Goal: Information Seeking & Learning: Learn about a topic

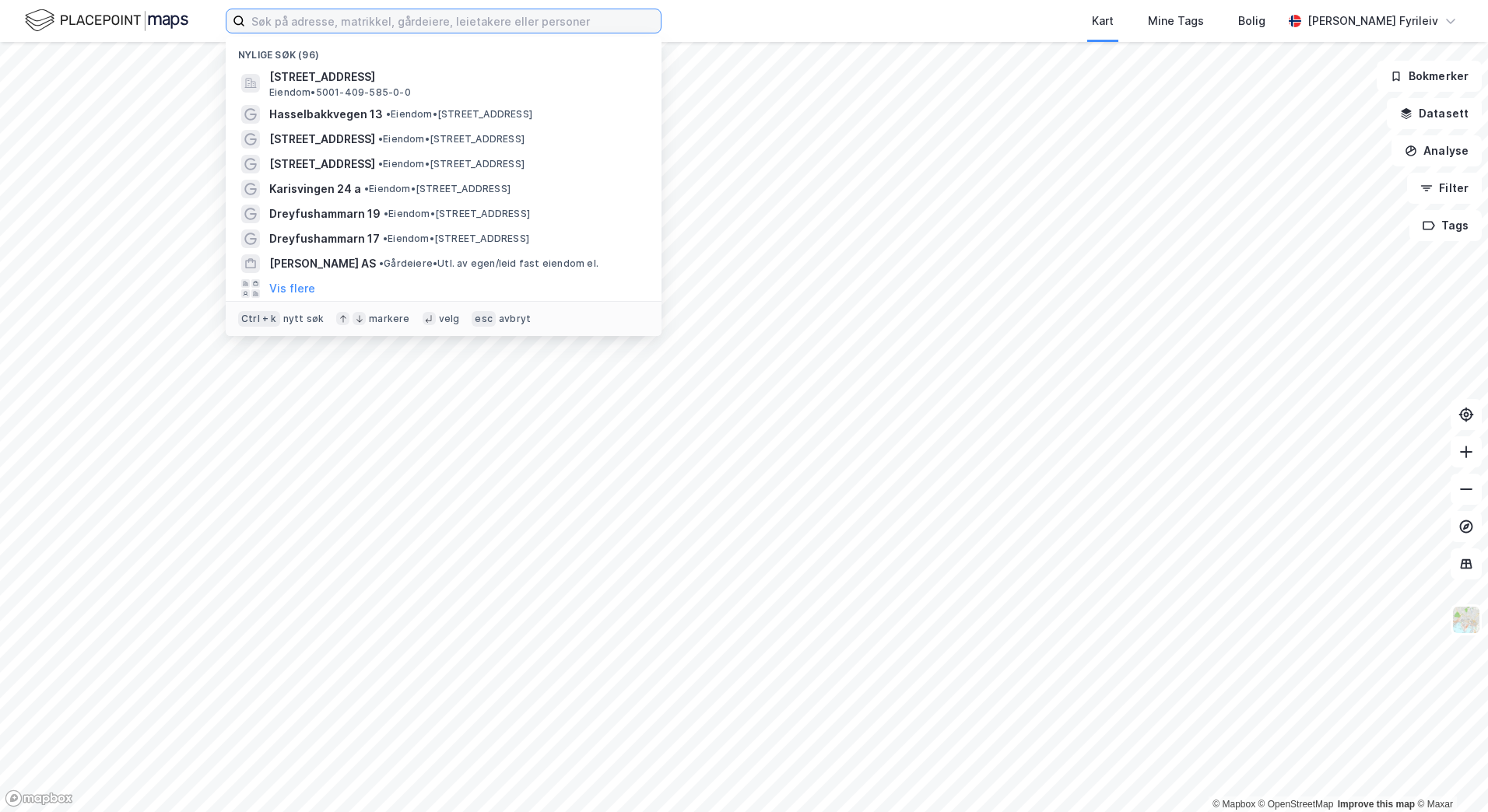
click at [478, 21] on input at bounding box center [454, 21] width 416 height 24
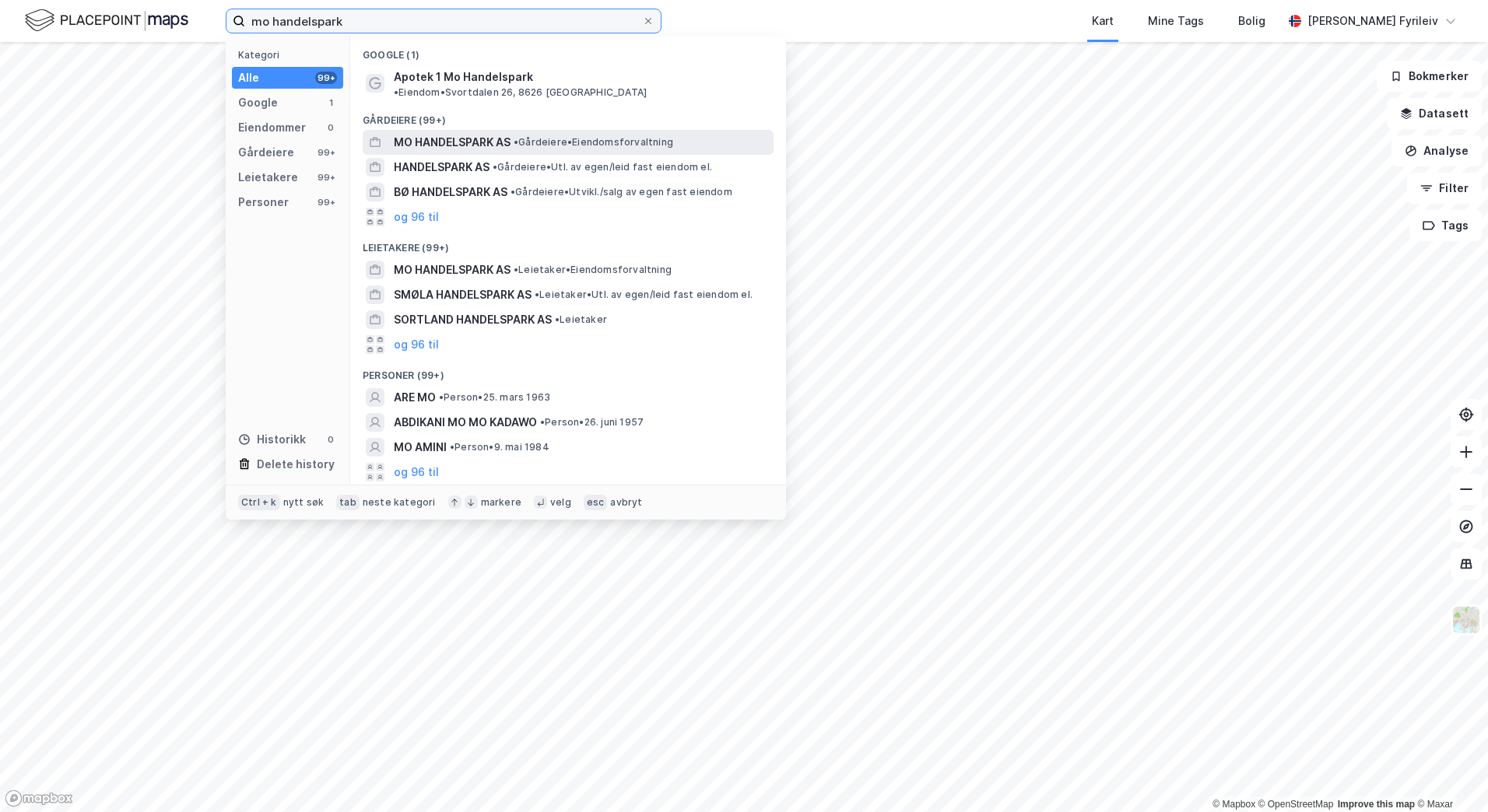
type input "mo handelspark"
click at [479, 133] on span "MO HANDELSPARK AS" at bounding box center [453, 142] width 117 height 19
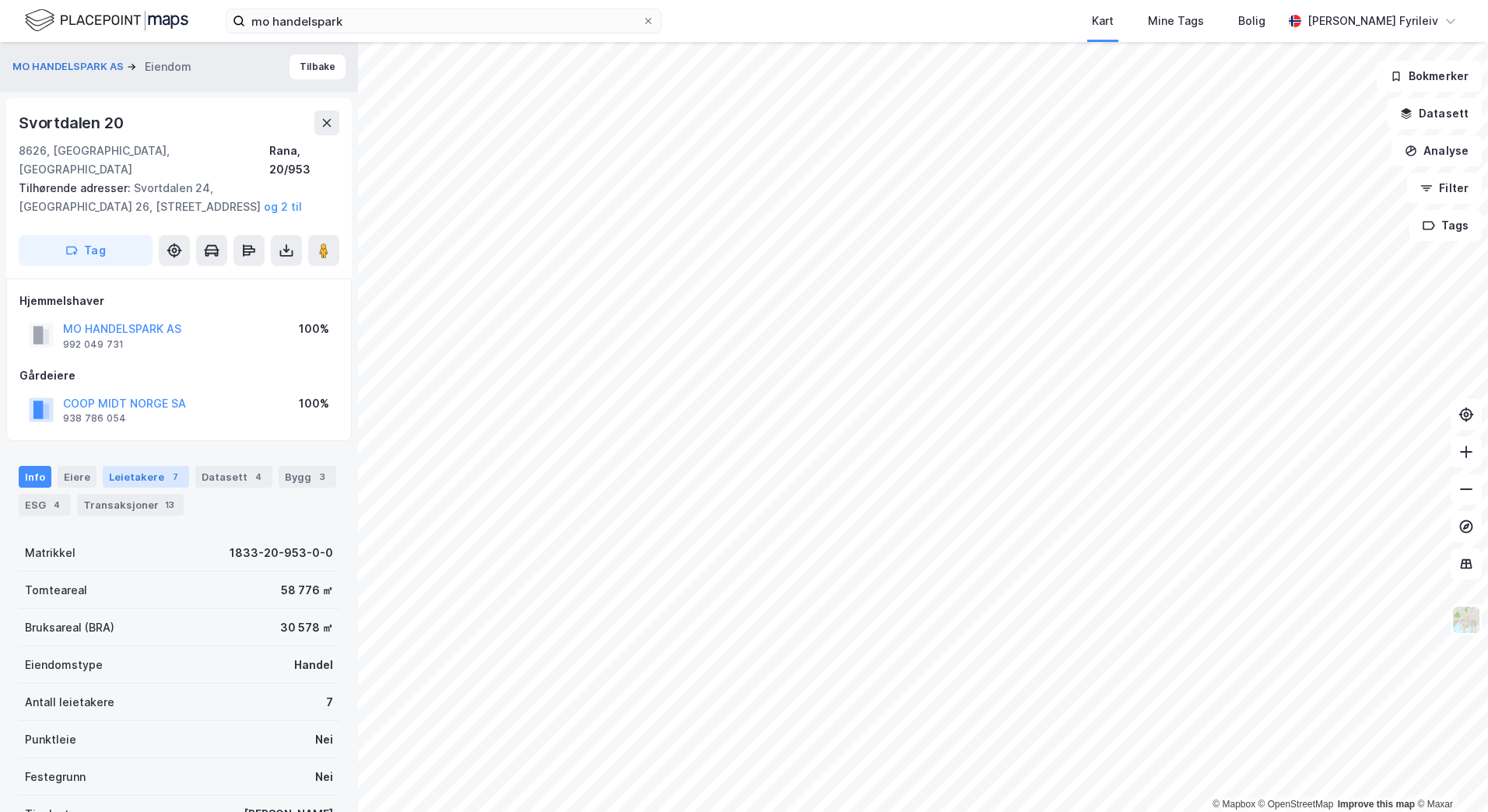
click at [142, 466] on div "Leietakere 7" at bounding box center [146, 477] width 86 height 22
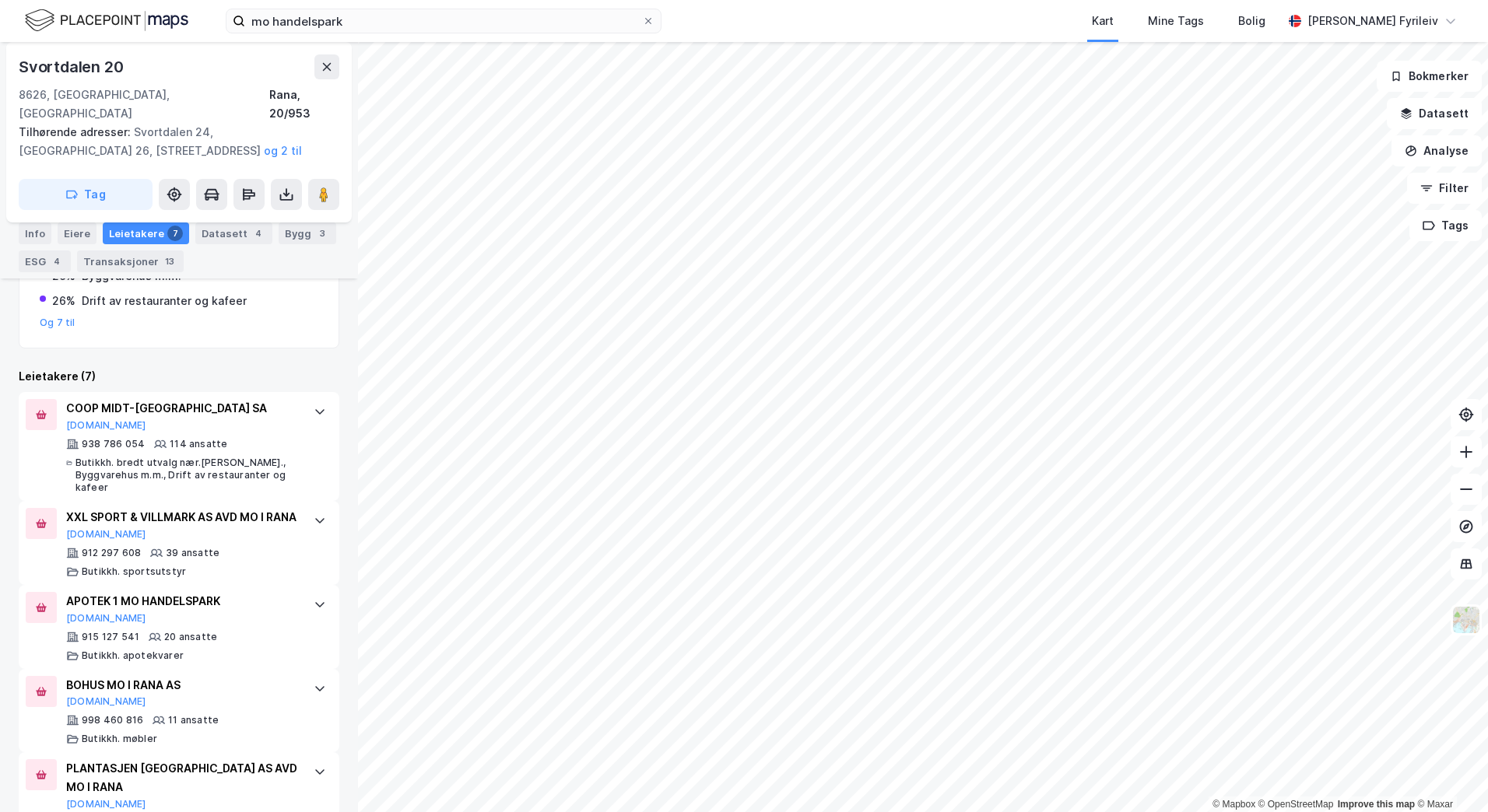
scroll to position [415, 0]
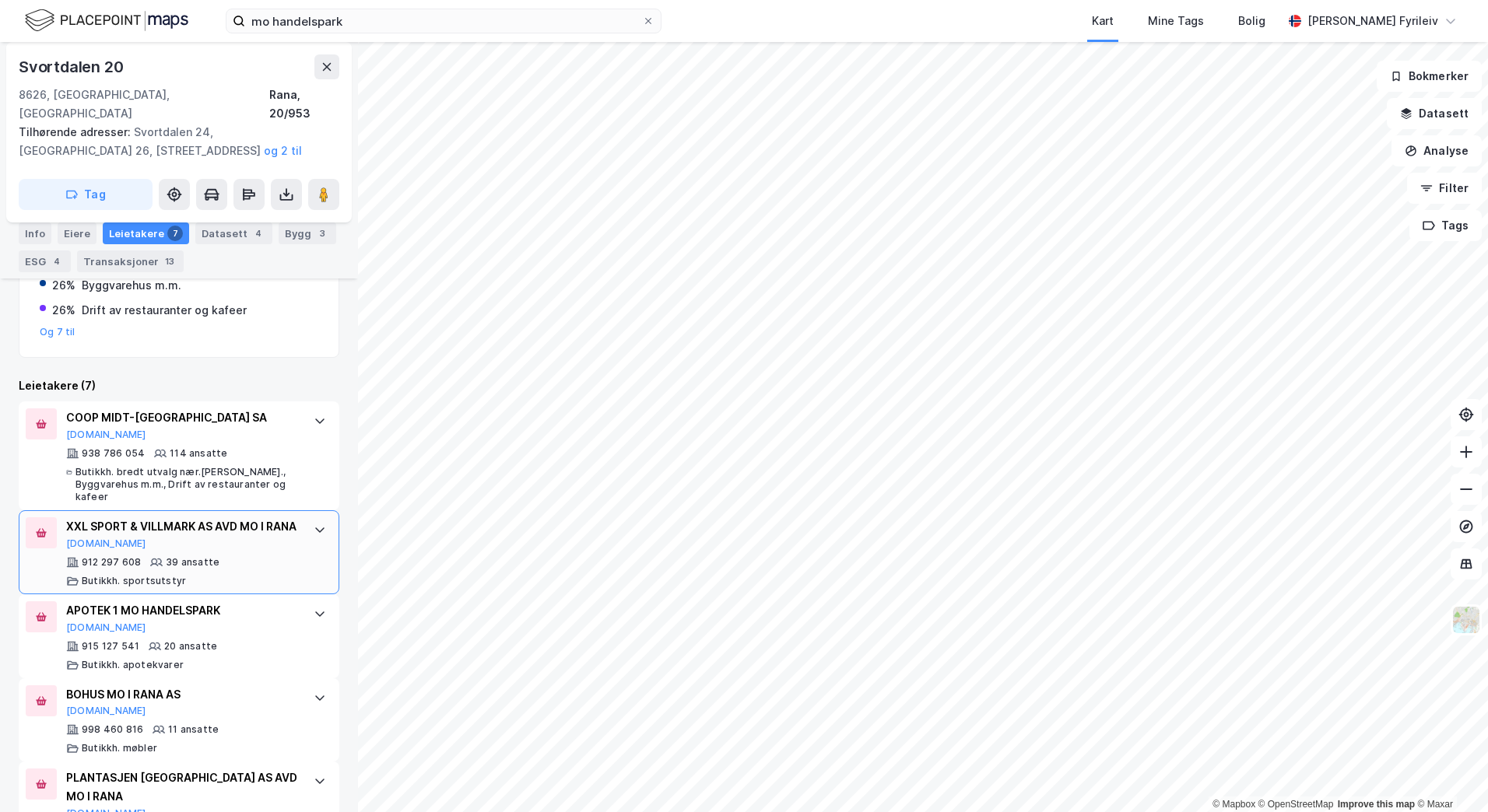
click at [208, 518] on div "XXL SPORT & VILLMARK AS AVD MO I RANA" at bounding box center [182, 527] width 232 height 19
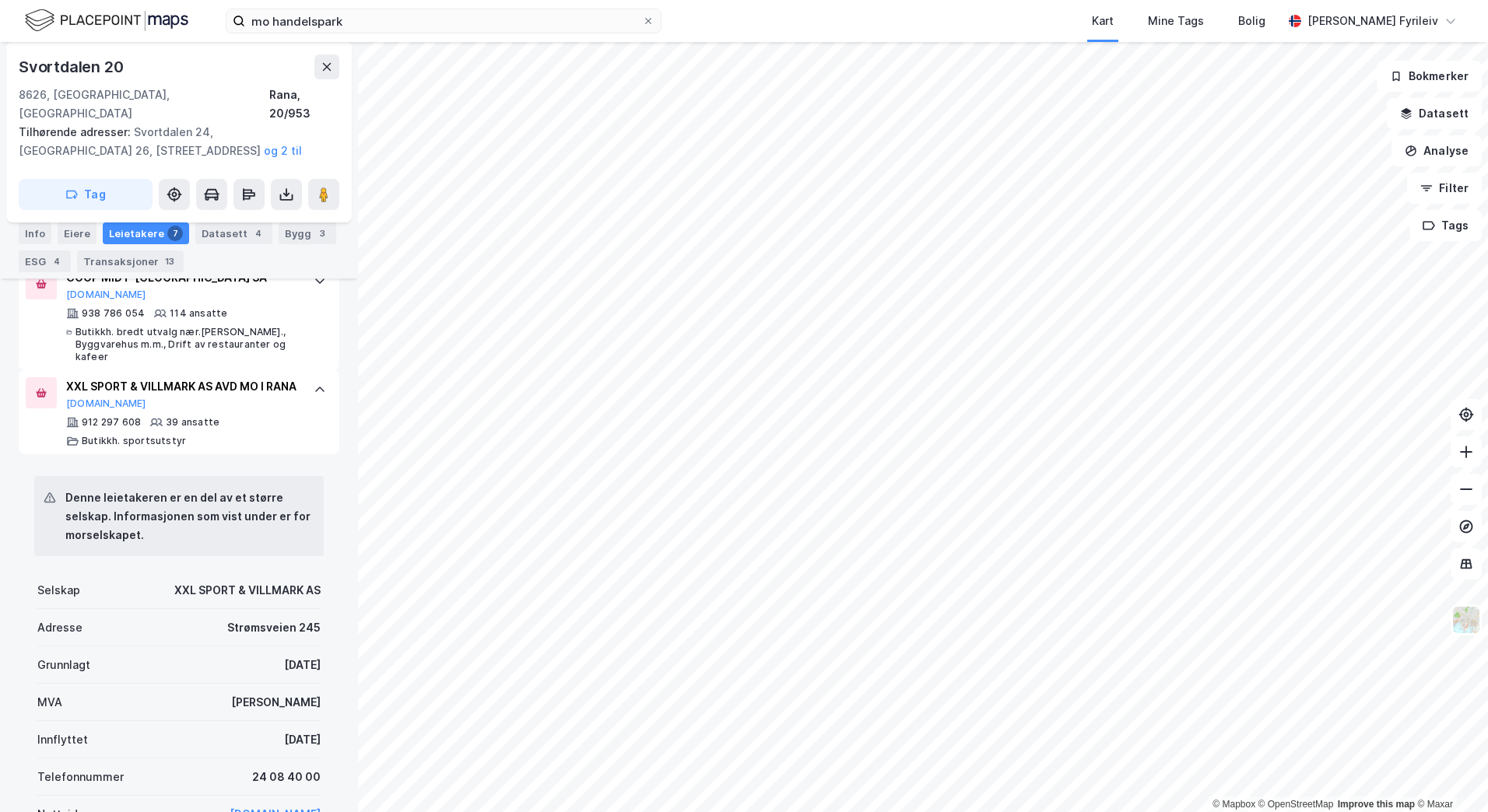
scroll to position [570, 0]
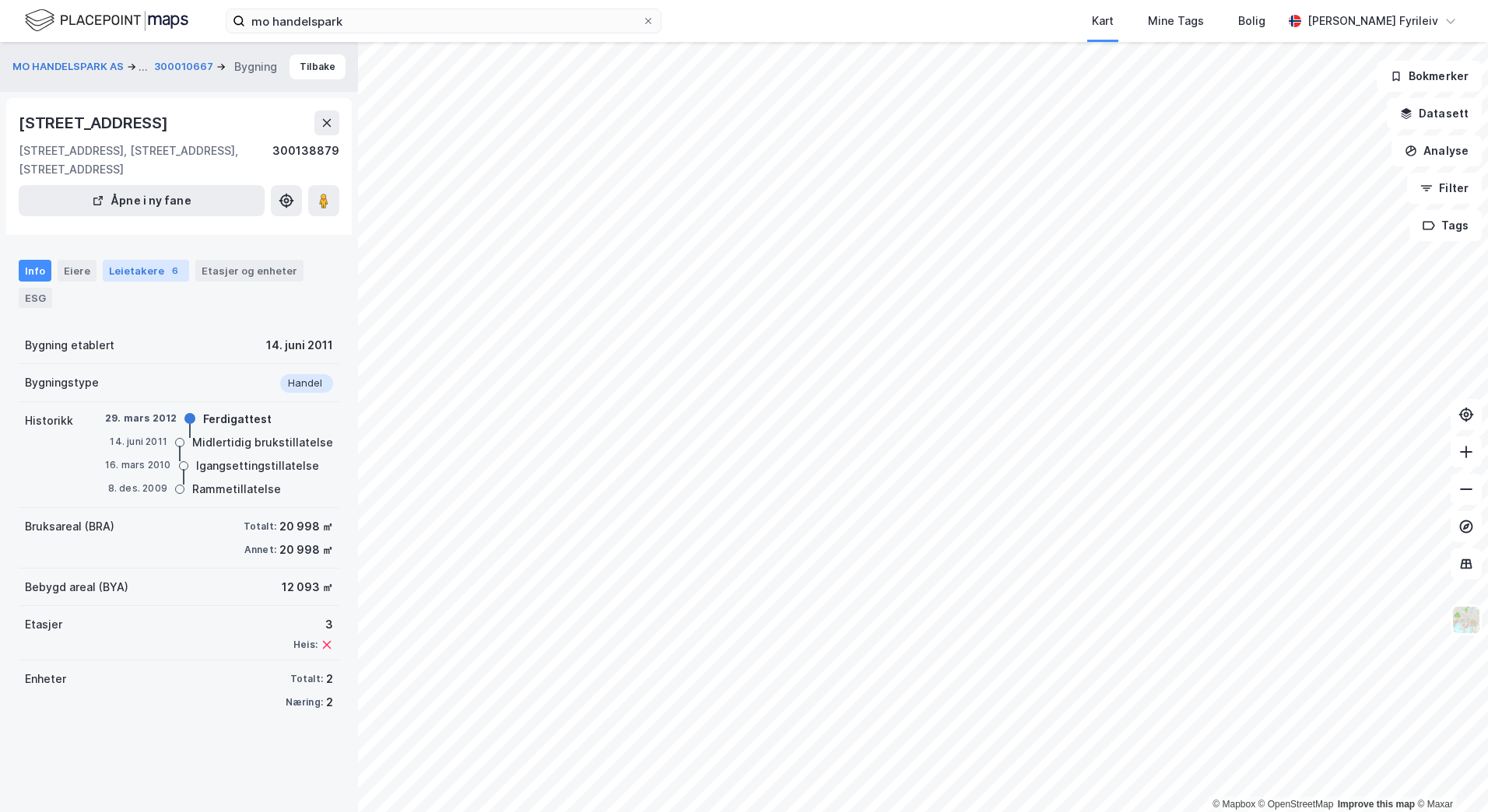
click at [167, 270] on div "6" at bounding box center [175, 271] width 16 height 16
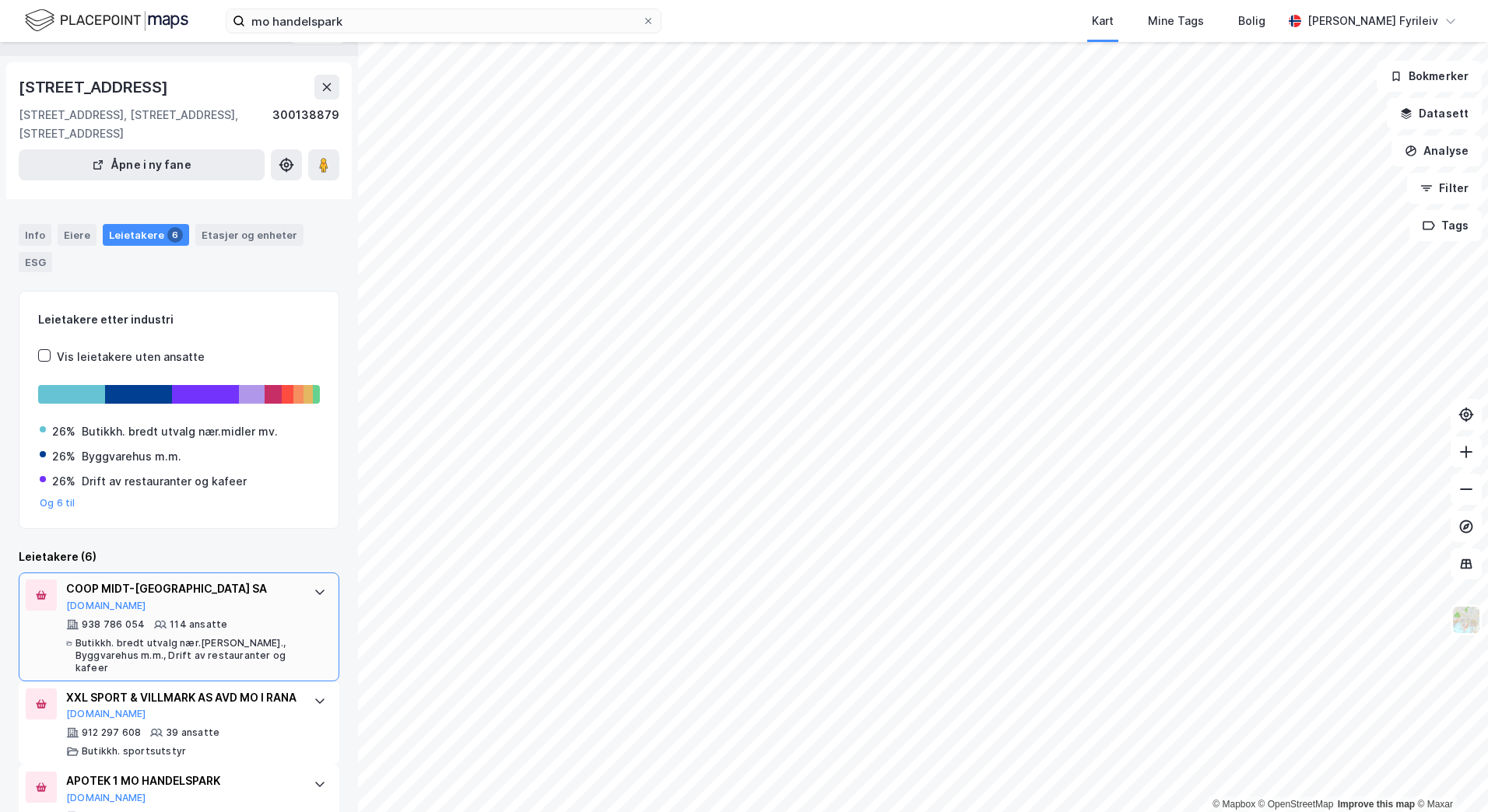
scroll to position [234, 0]
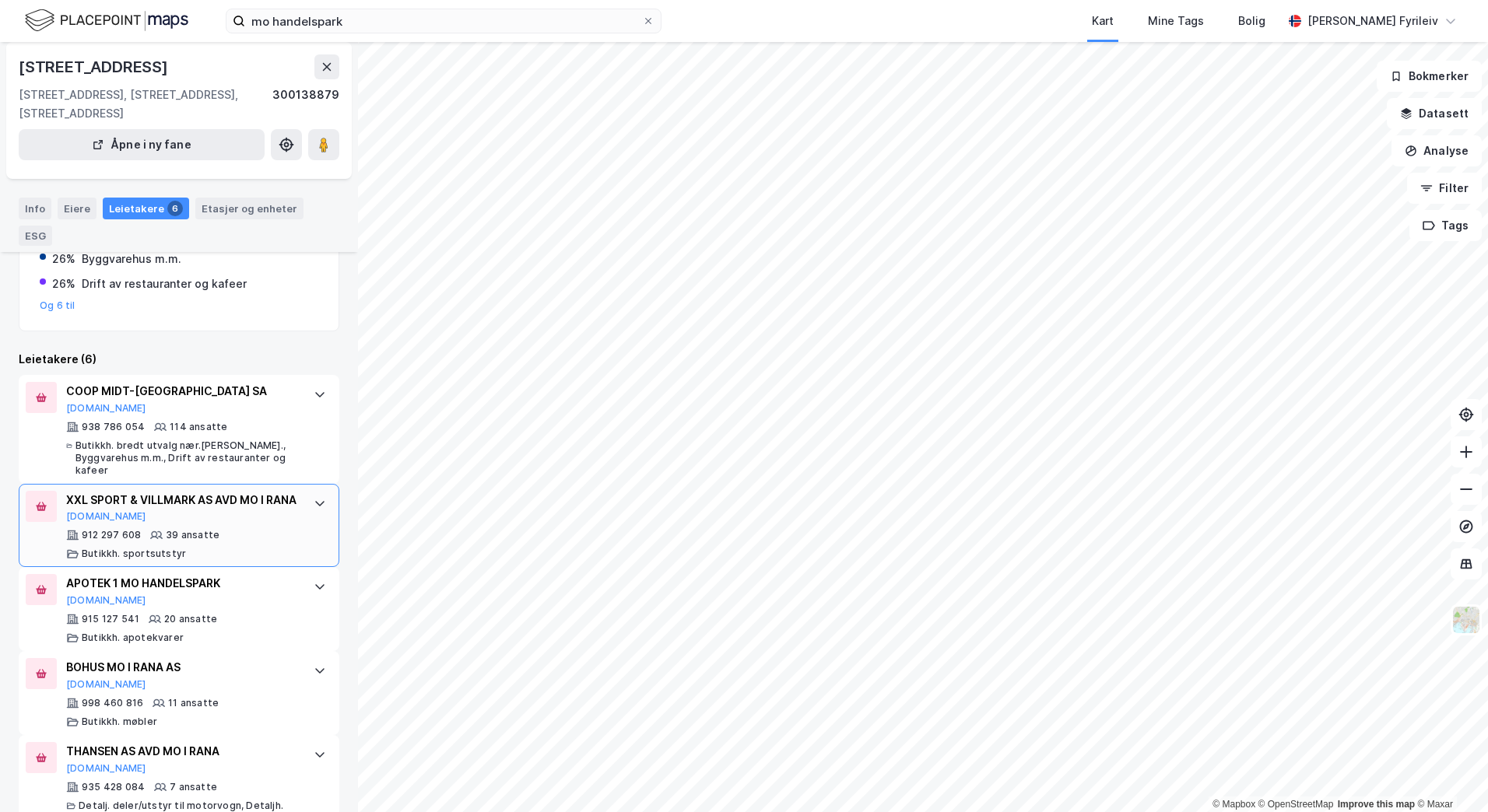
click at [168, 485] on div "XXL SPORT & VILLMARK AS AVD MO I RANA [DOMAIN_NAME] 912 297 608 39 ansatte Buti…" at bounding box center [179, 526] width 321 height 84
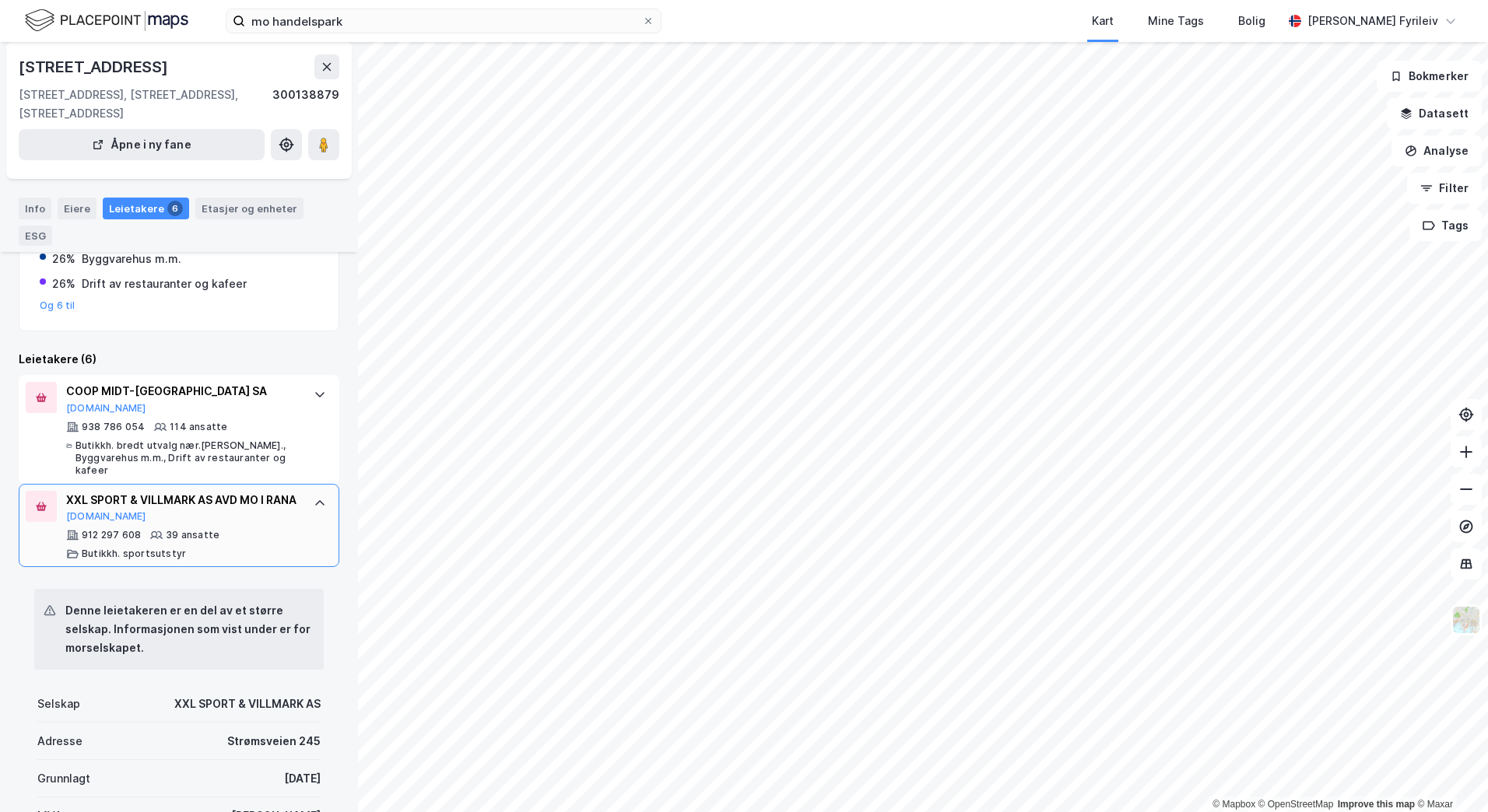
click at [172, 502] on div "XXL SPORT & VILLMARK AS AVD MO I RANA" at bounding box center [182, 500] width 232 height 19
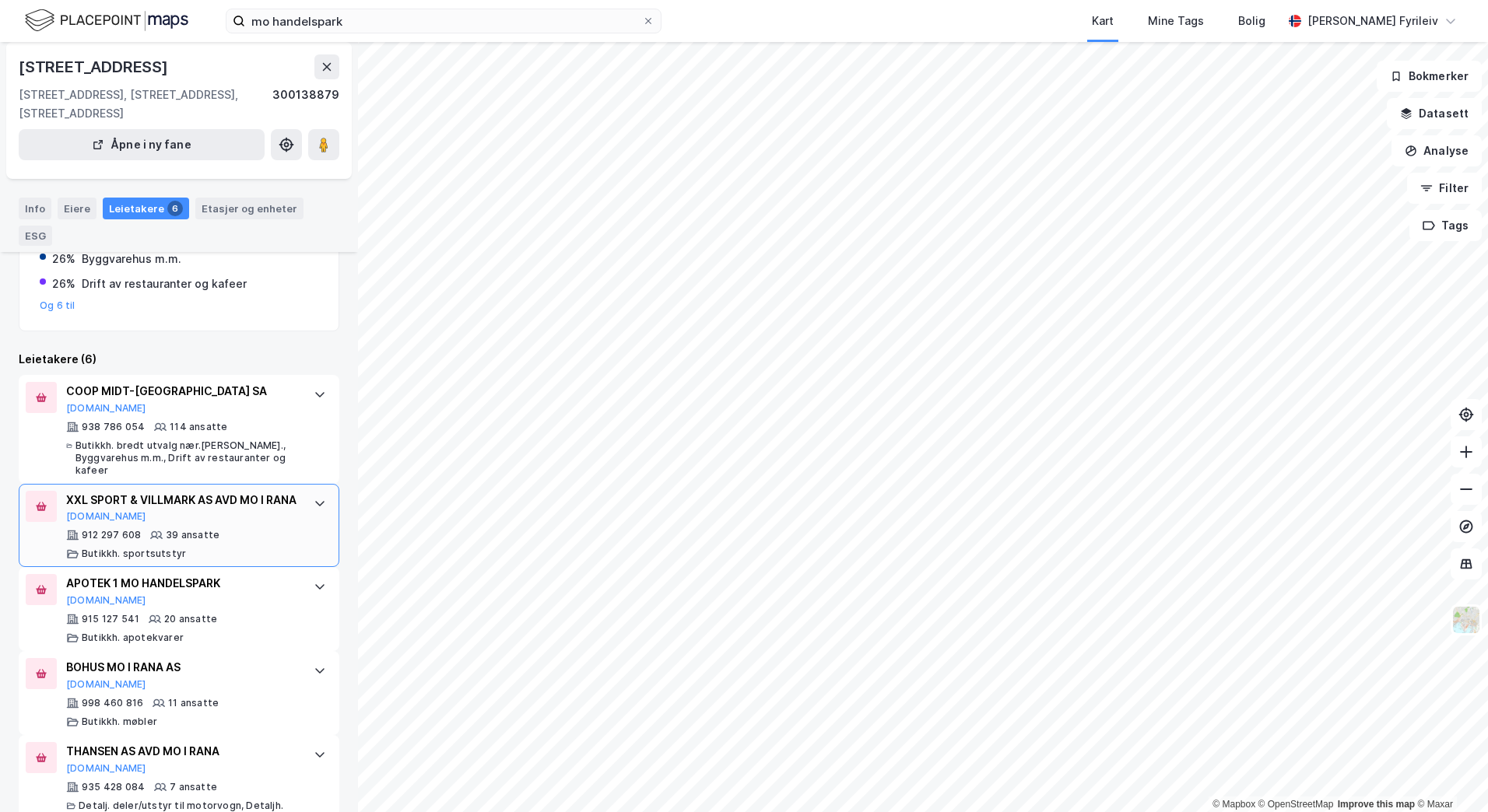
click at [129, 542] on div "912 297 608" at bounding box center [112, 535] width 59 height 13
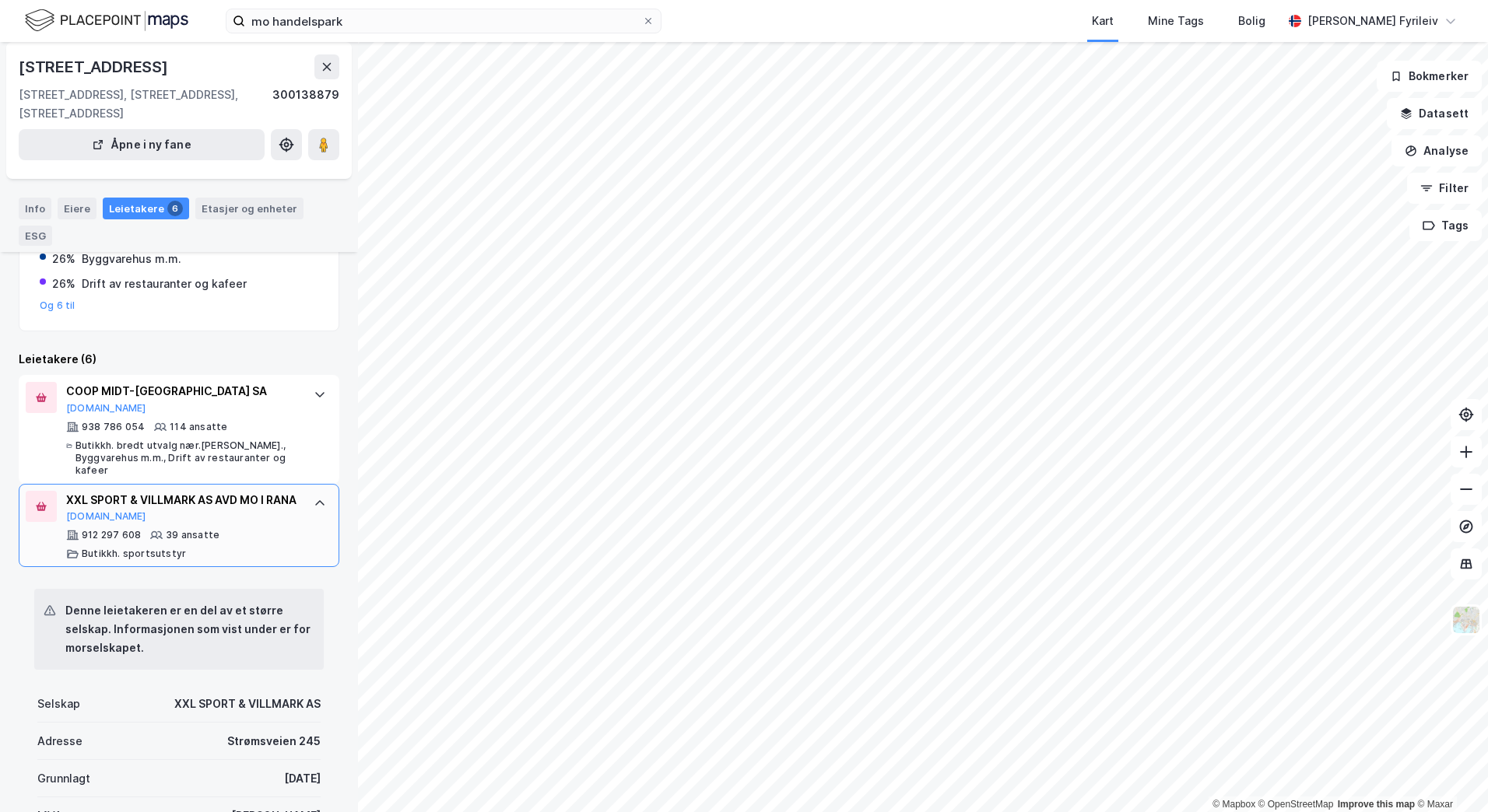
click at [129, 542] on div "912 297 608" at bounding box center [112, 535] width 59 height 13
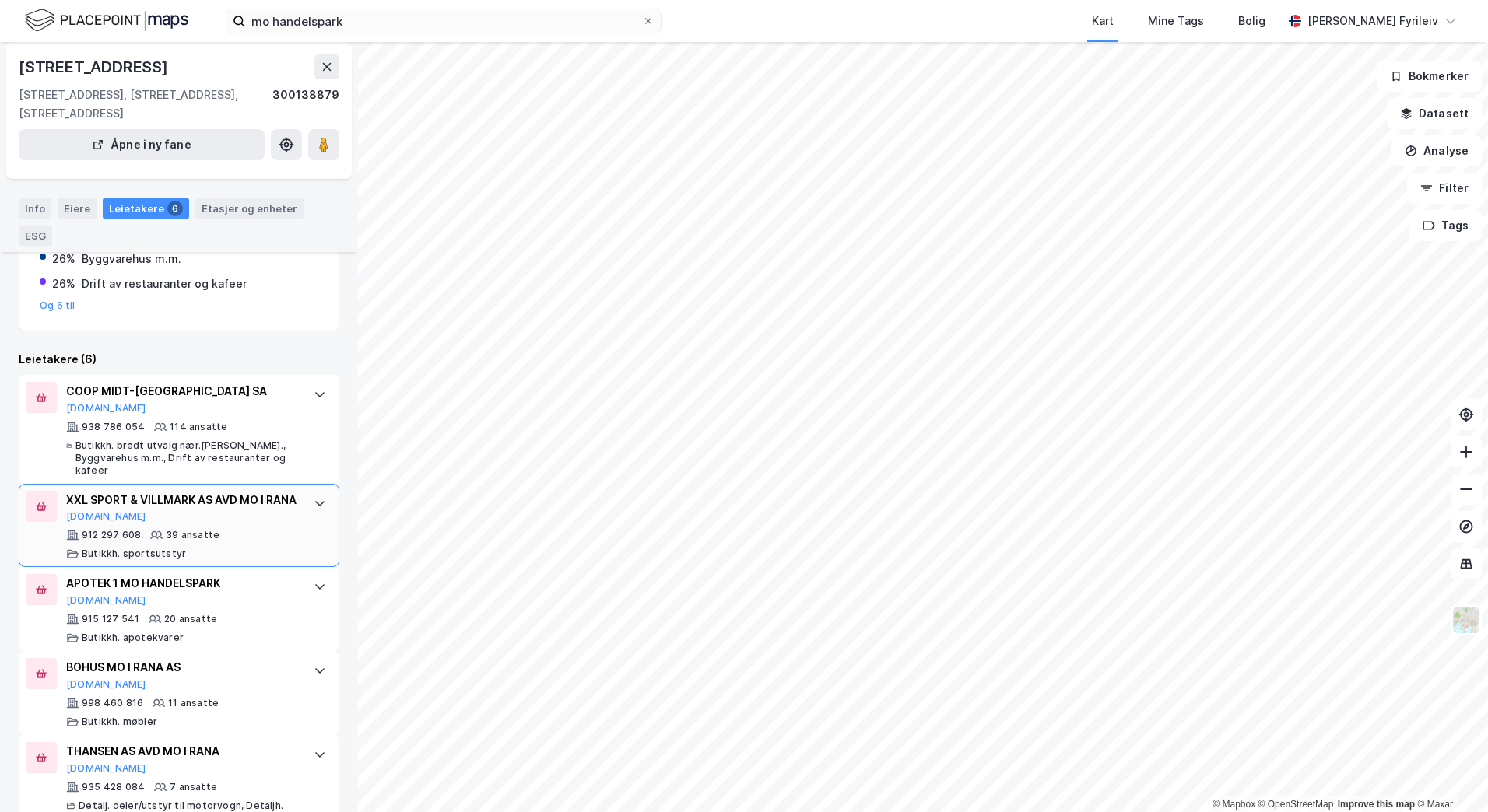
click at [46, 507] on icon at bounding box center [41, 506] width 10 height 9
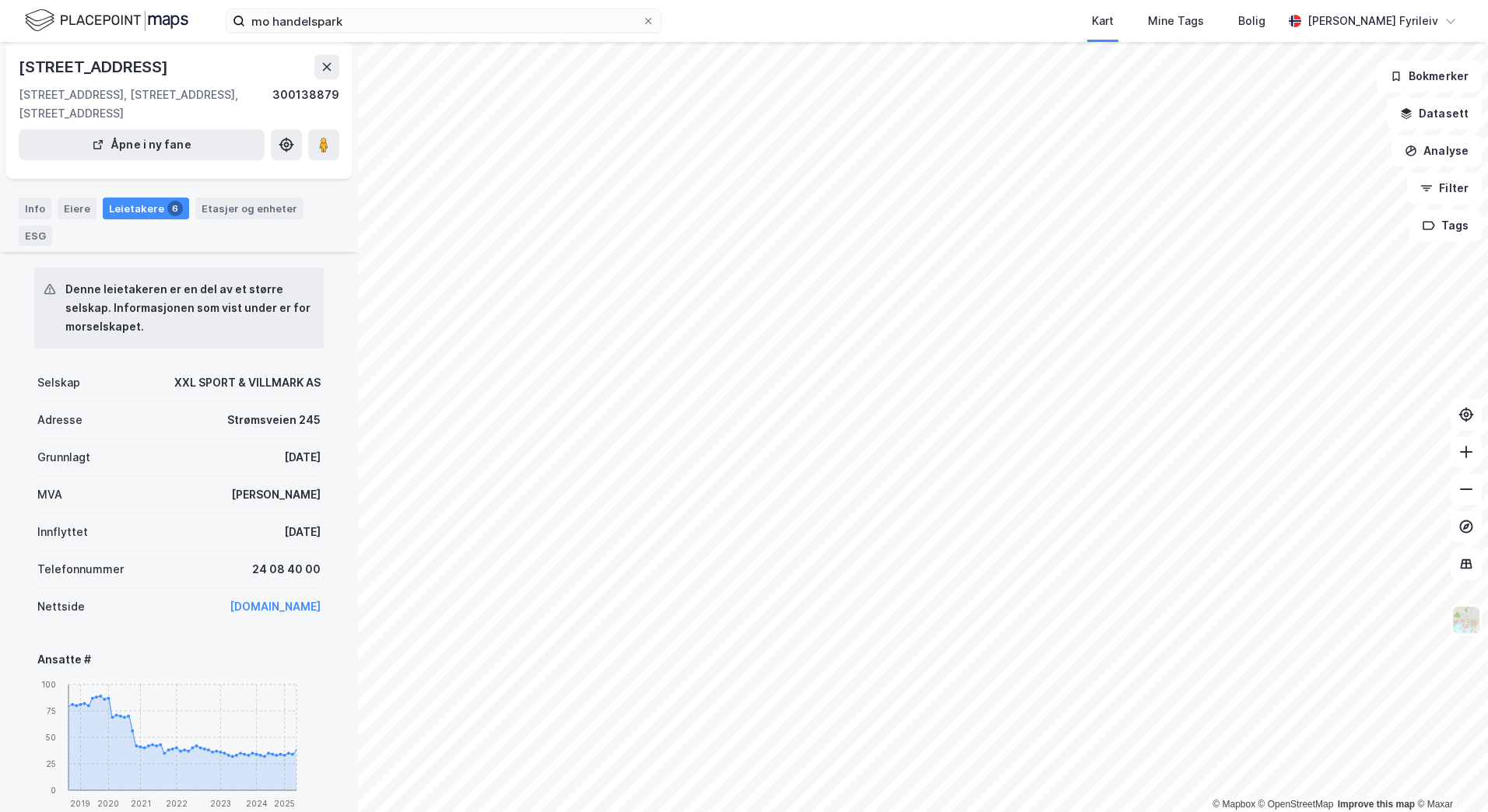
scroll to position [466, 0]
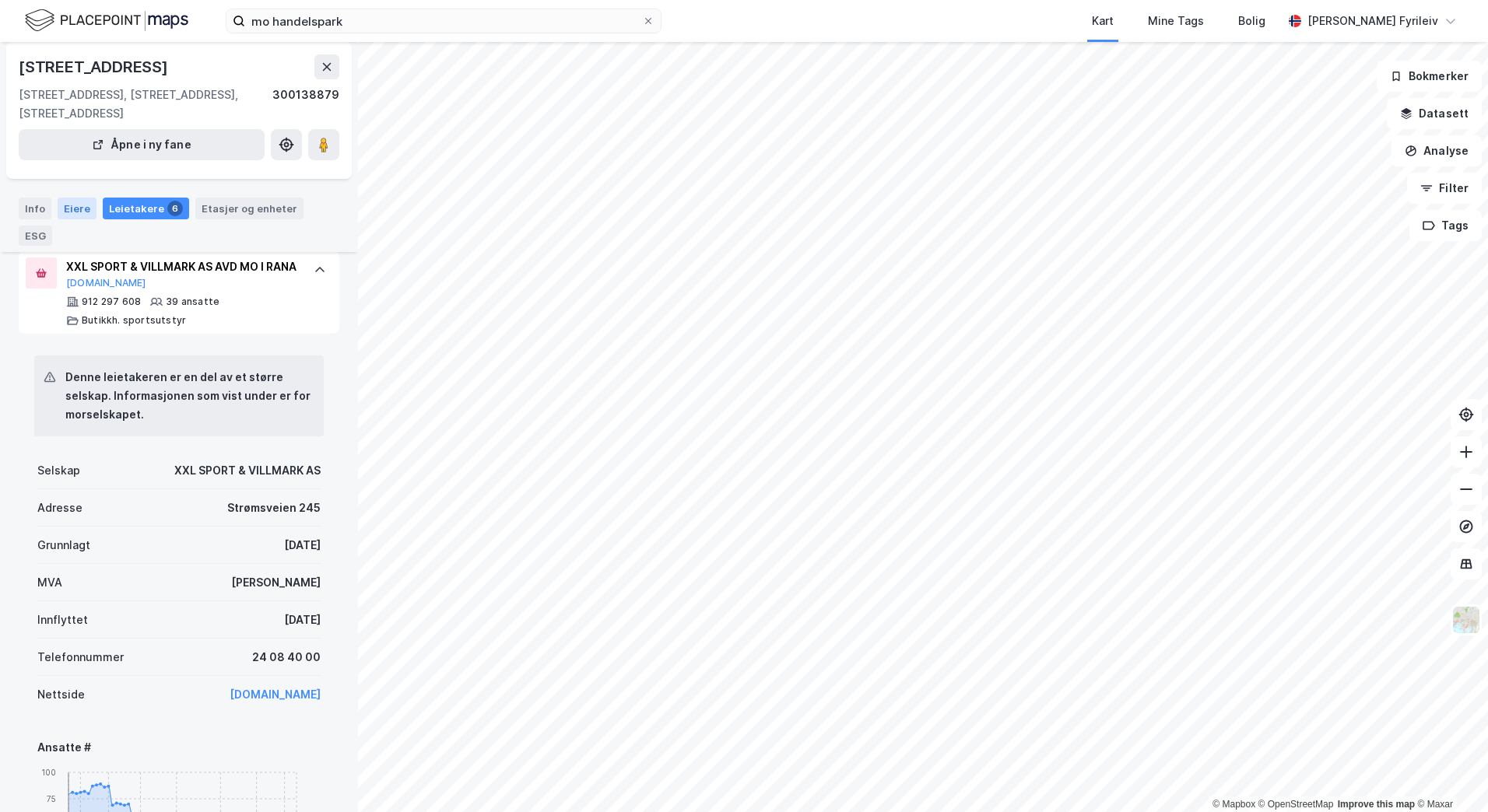
click at [83, 209] on div "Eiere" at bounding box center [76, 209] width 39 height 22
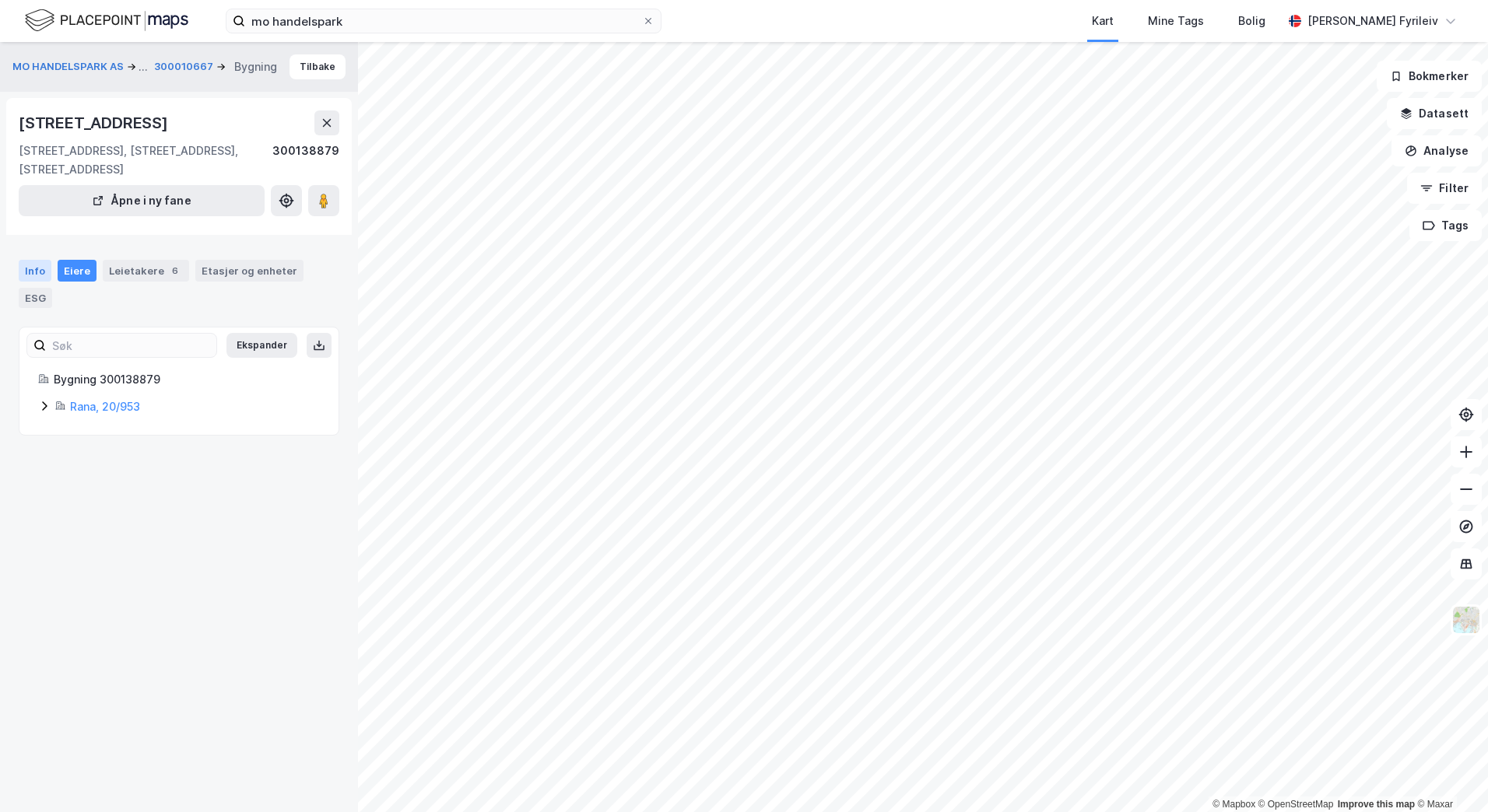
click at [31, 276] on div "Info" at bounding box center [35, 270] width 33 height 22
